Goal: Task Accomplishment & Management: Use online tool/utility

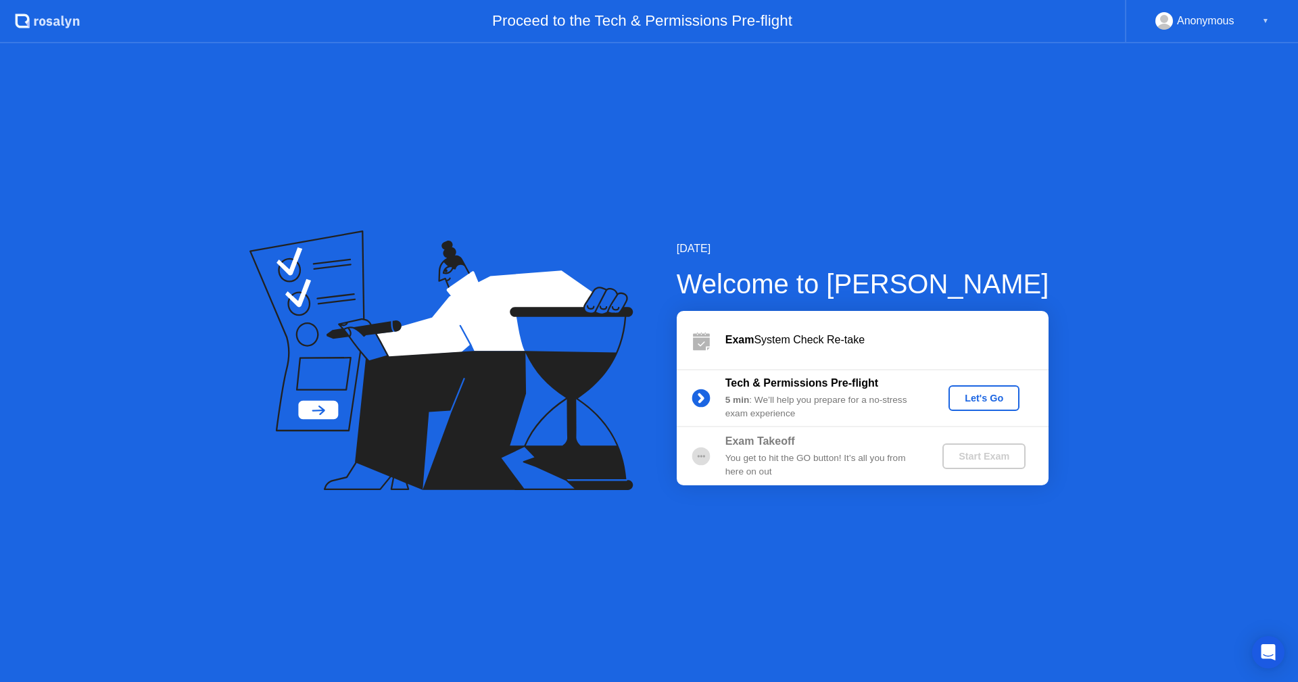
click at [990, 403] on div "Let's Go" at bounding box center [984, 398] width 60 height 11
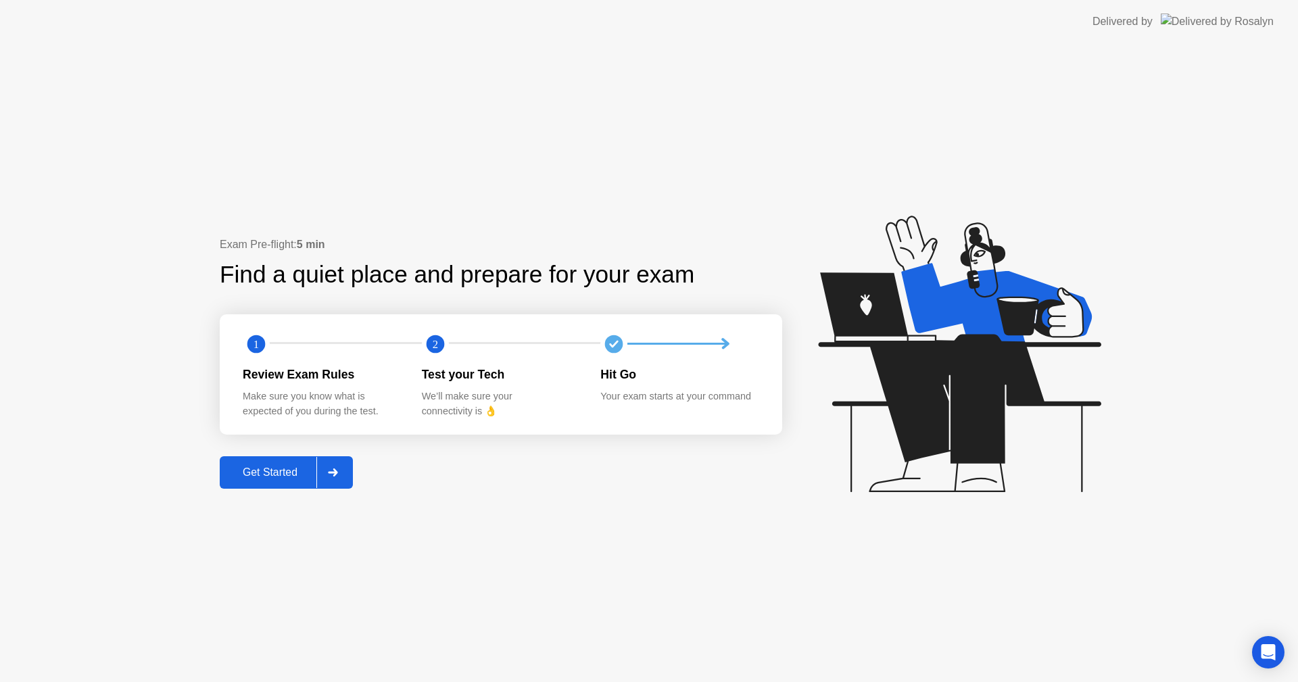
click at [253, 476] on div "Get Started" at bounding box center [270, 472] width 93 height 12
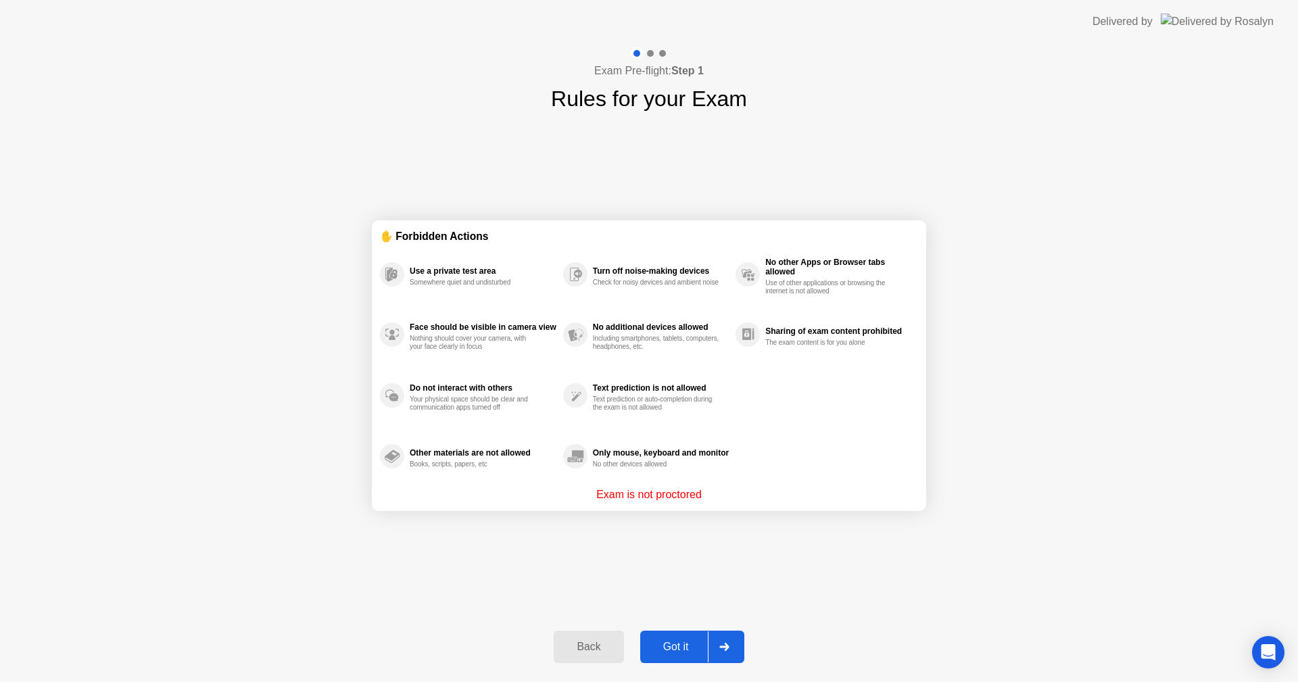
click at [668, 642] on div "Got it" at bounding box center [676, 647] width 64 height 12
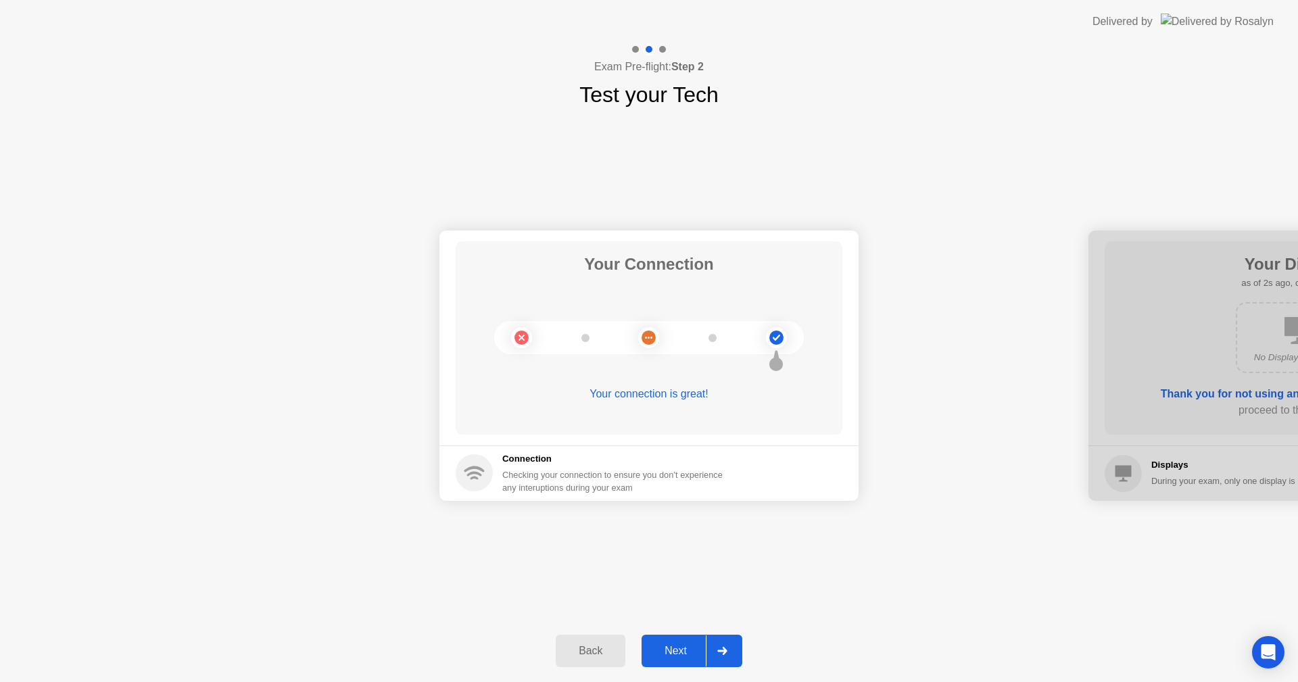
click at [687, 650] on div "Next" at bounding box center [675, 651] width 60 height 12
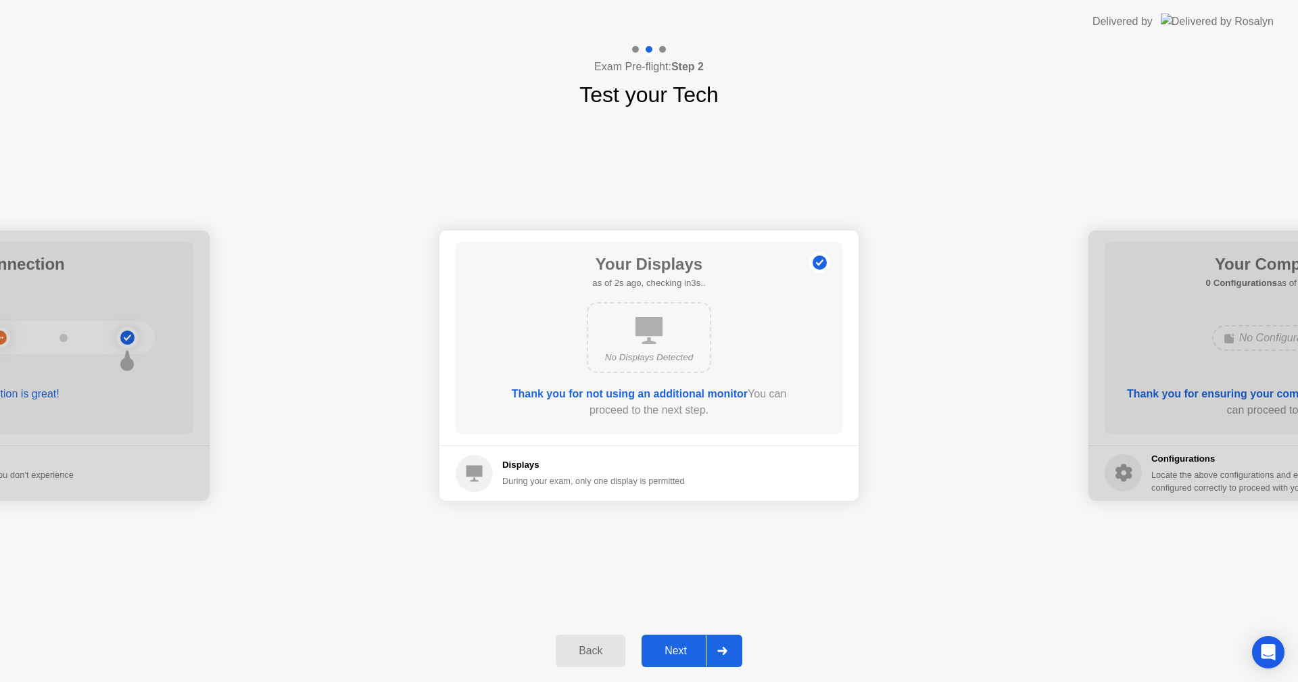
click at [668, 649] on div "Next" at bounding box center [675, 651] width 60 height 12
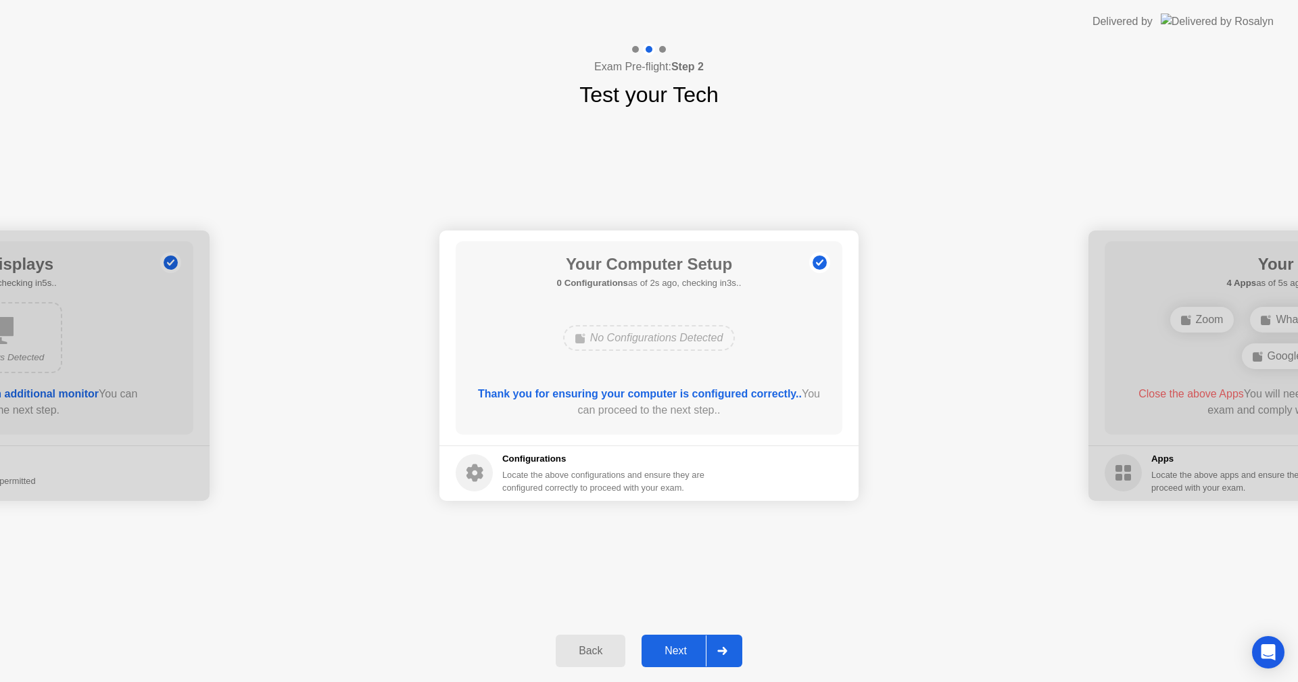
click at [668, 649] on div "Next" at bounding box center [675, 651] width 60 height 12
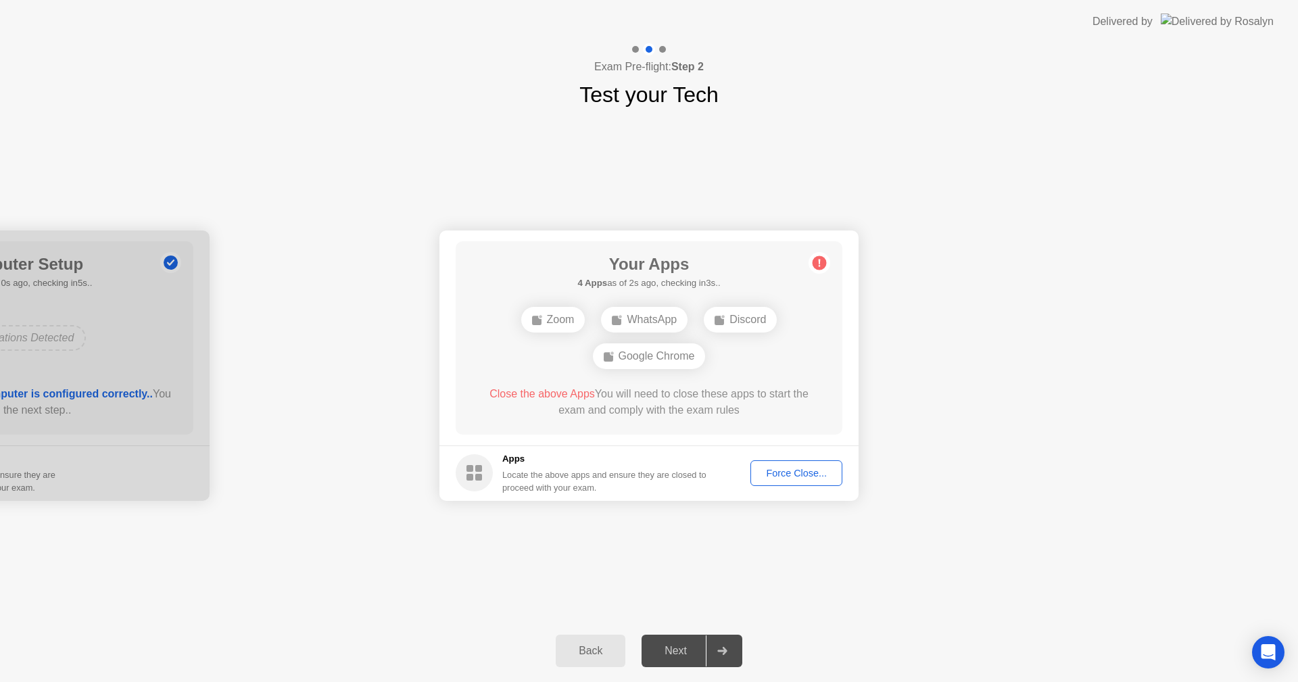
click at [803, 468] on div "Force Close..." at bounding box center [796, 473] width 82 height 11
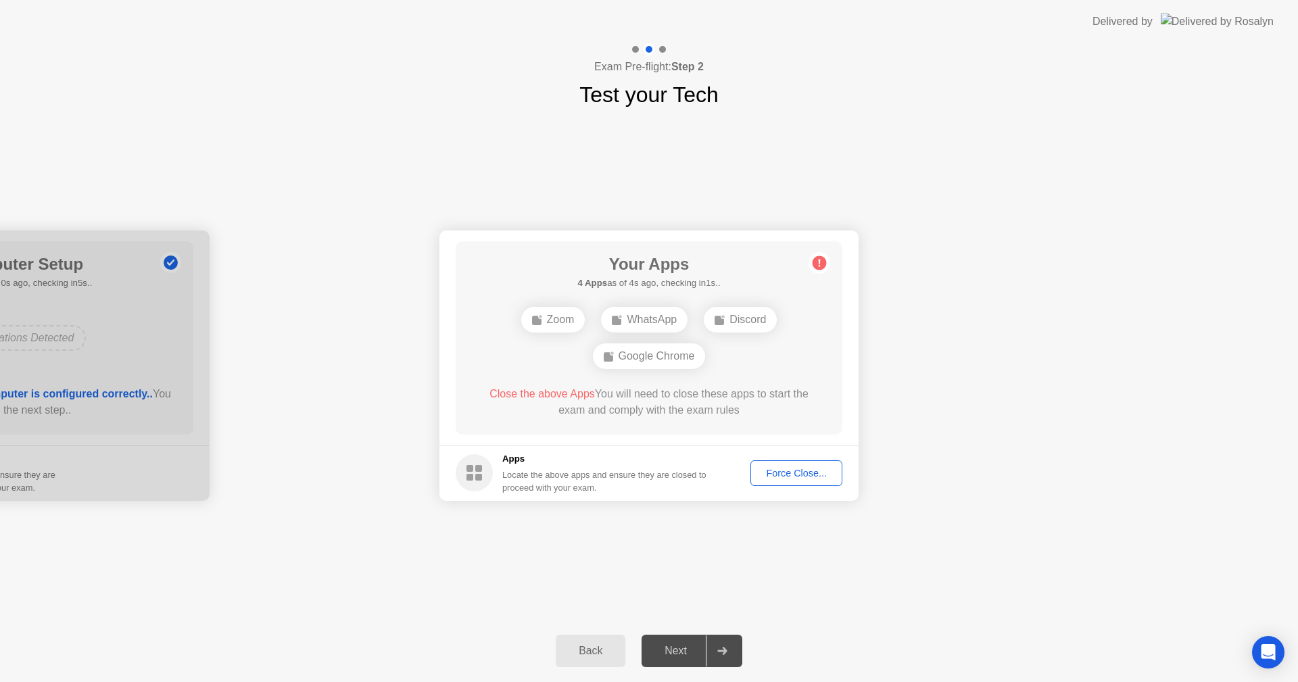
click at [794, 468] on div "Force Close..." at bounding box center [796, 473] width 82 height 11
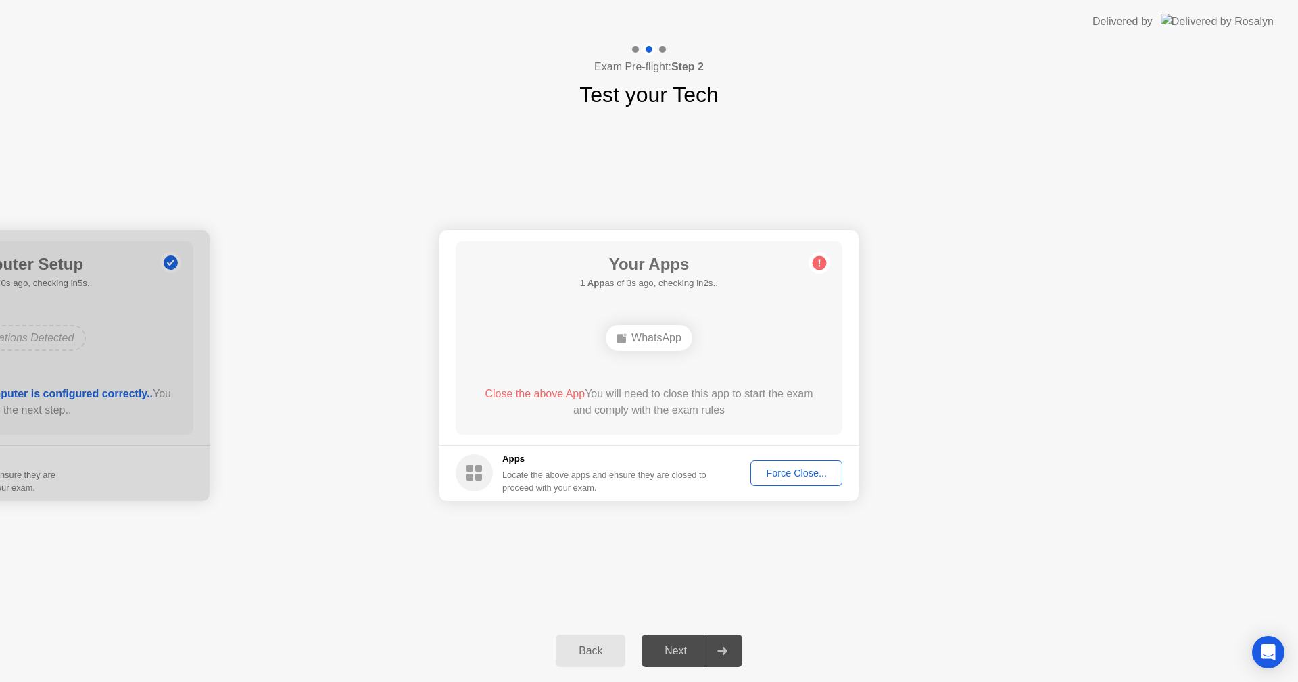
click at [782, 469] on div "Force Close..." at bounding box center [796, 473] width 82 height 11
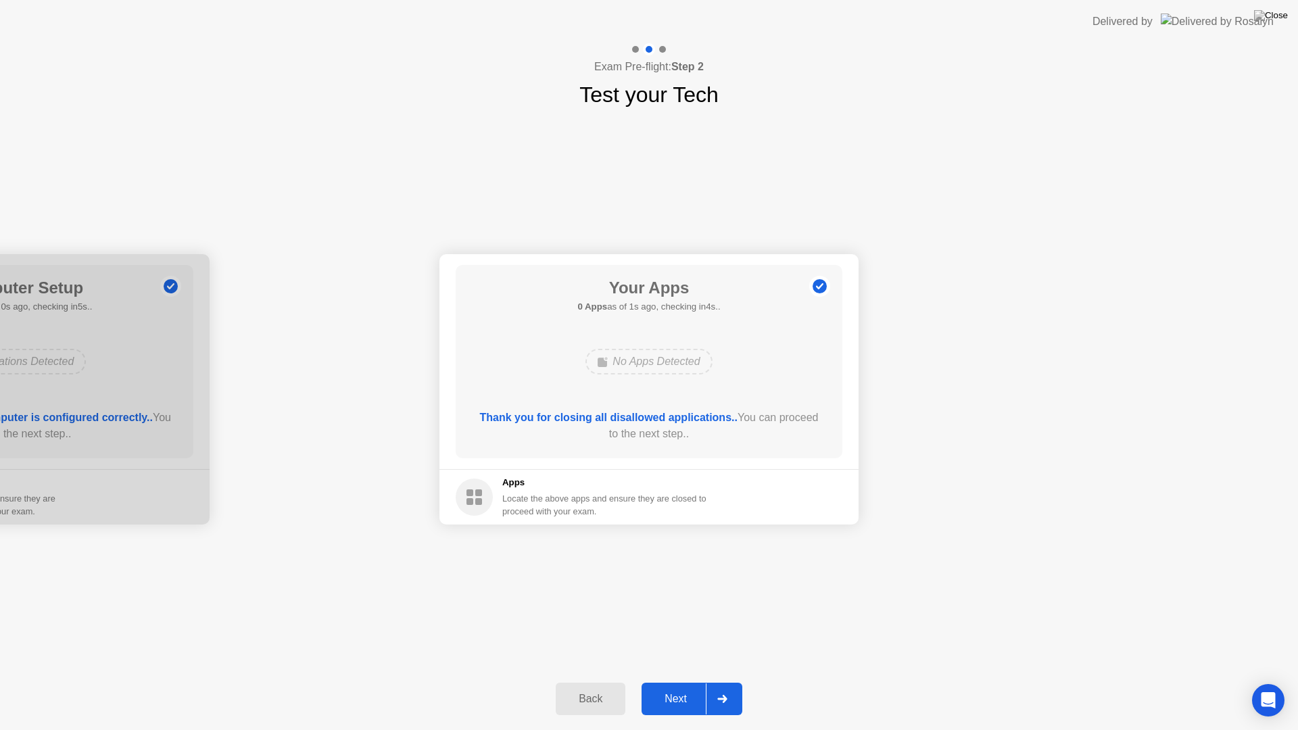
click at [680, 681] on div "Next" at bounding box center [675, 699] width 60 height 12
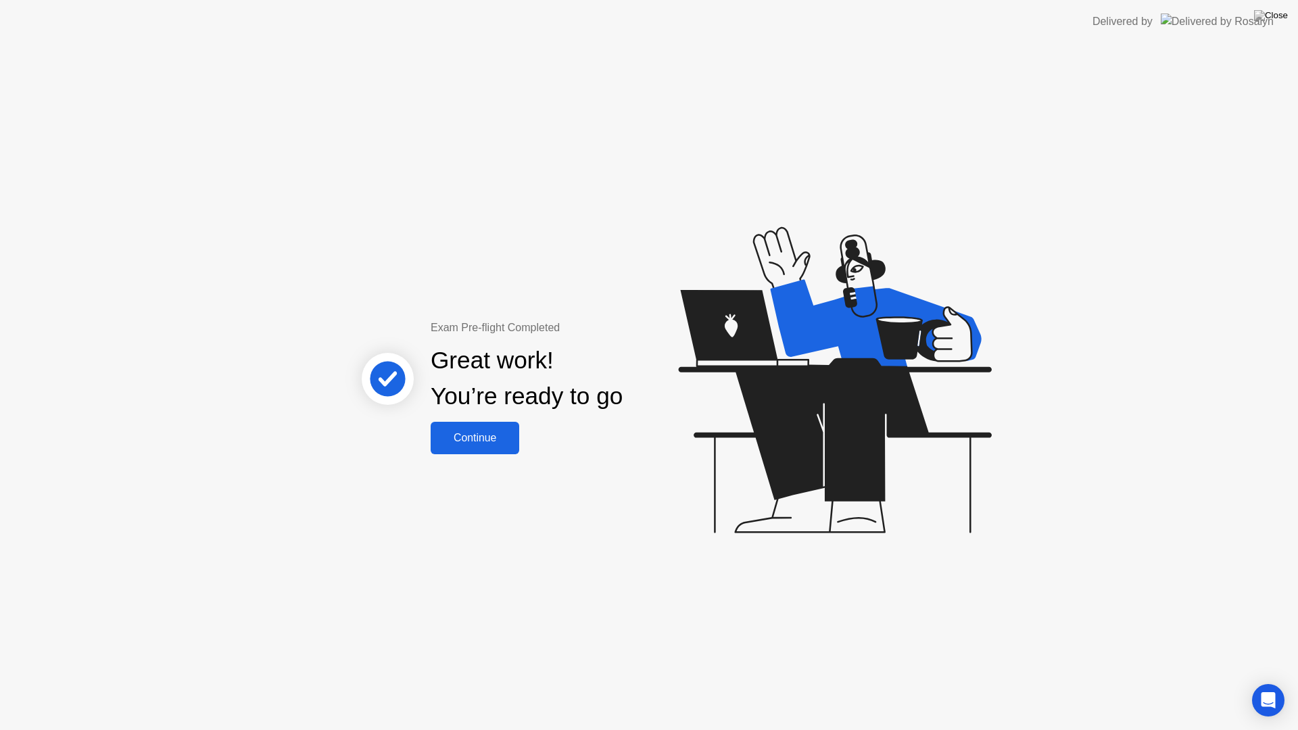
click at [488, 441] on div "Continue" at bounding box center [475, 438] width 80 height 12
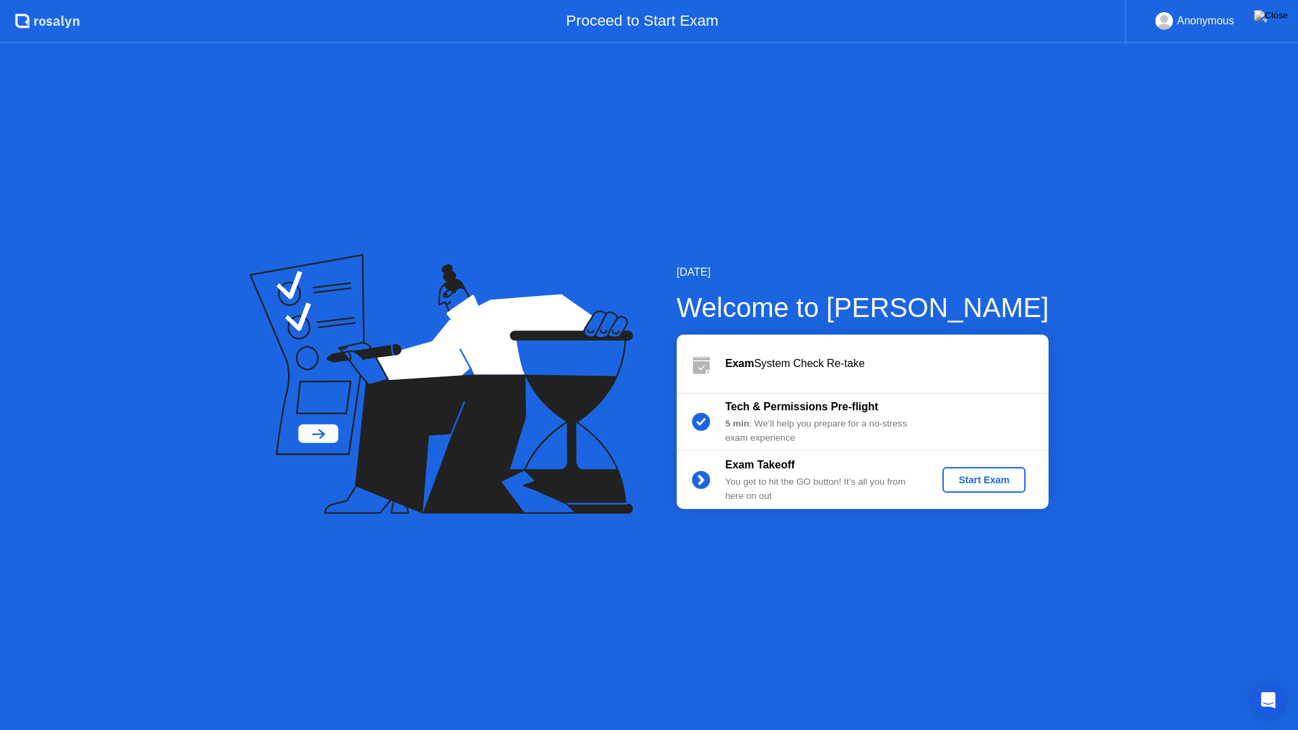
click at [981, 483] on div "Start Exam" at bounding box center [984, 479] width 72 height 11
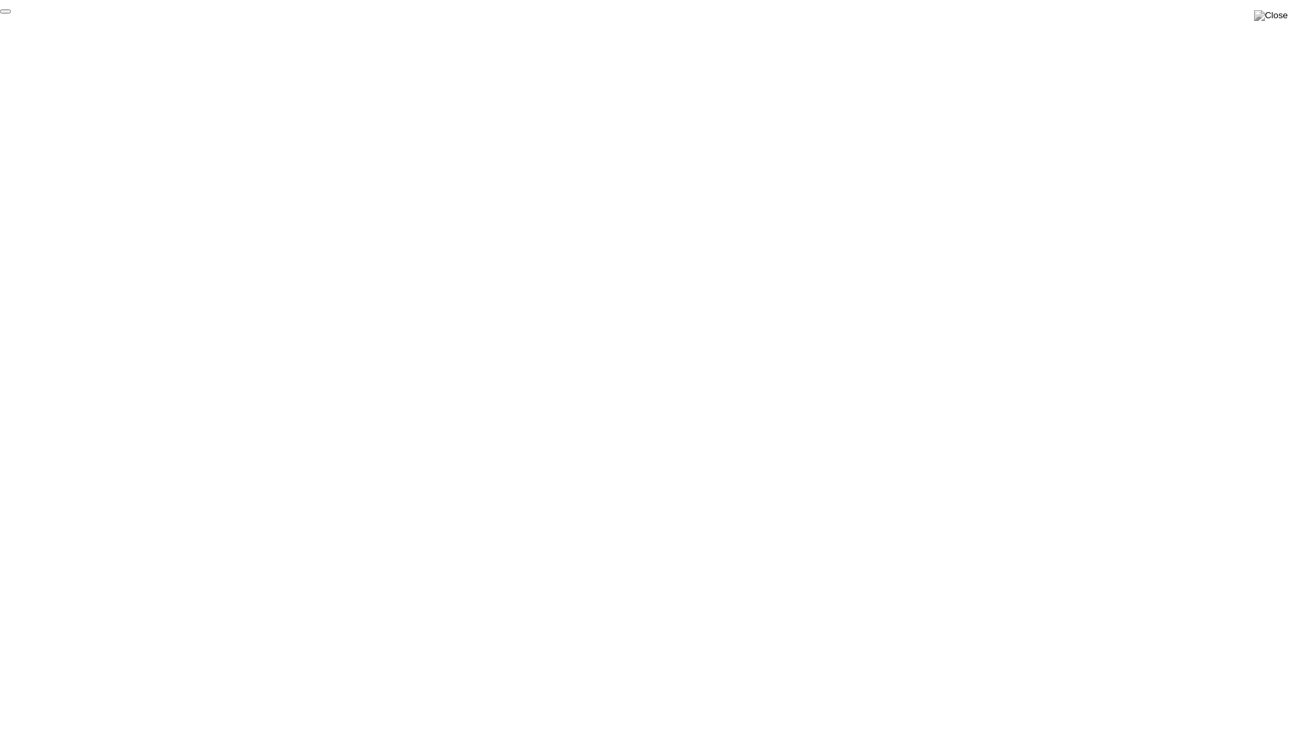
click div "End Proctoring Session"
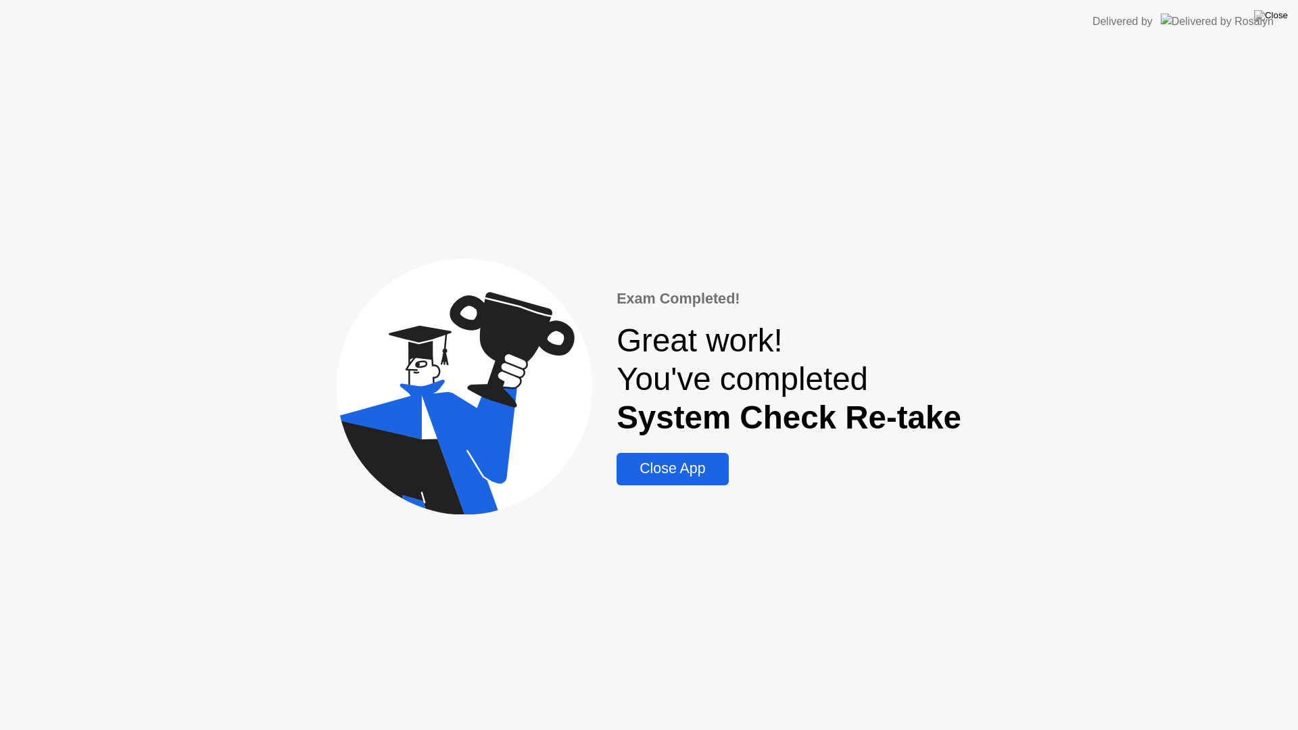
click at [679, 477] on div "Close App" at bounding box center [671, 468] width 103 height 17
